Goal: Entertainment & Leisure: Browse casually

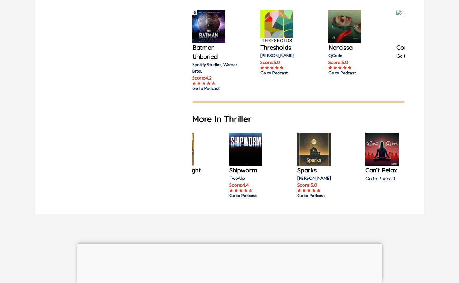
scroll to position [0, 40]
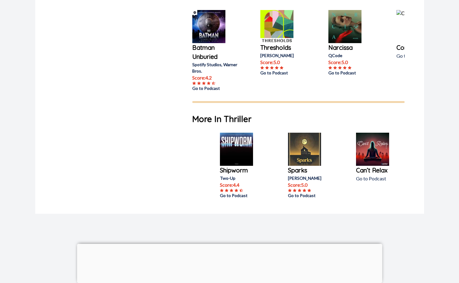
click at [302, 162] on img at bounding box center [304, 149] width 33 height 33
